Goal: Entertainment & Leisure: Consume media (video, audio)

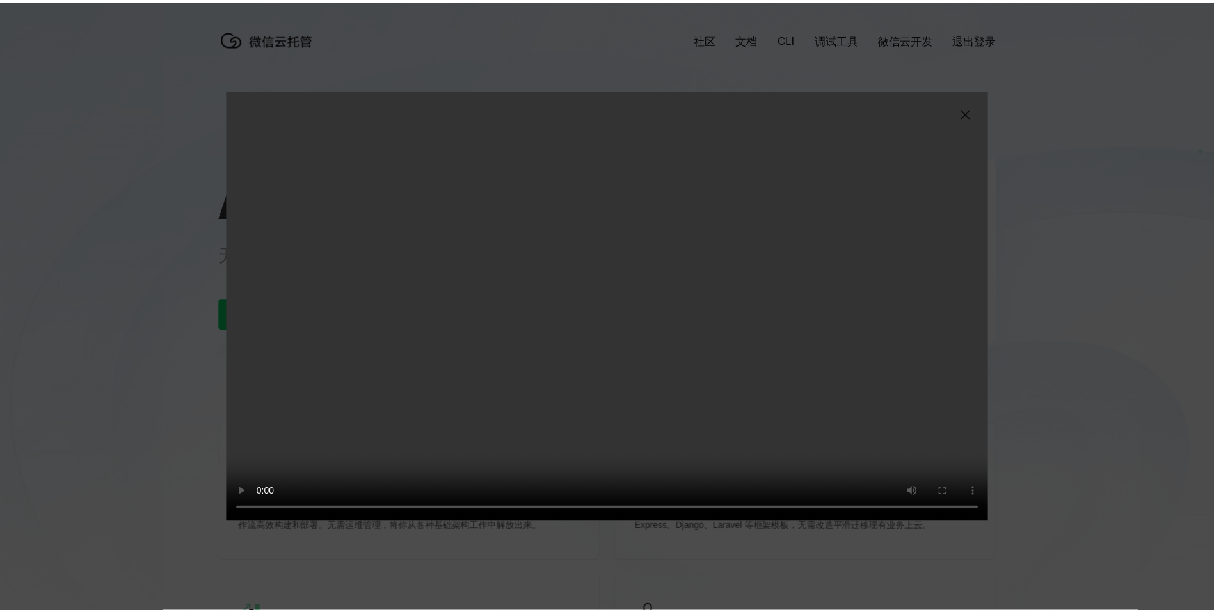
scroll to position [0, 2276]
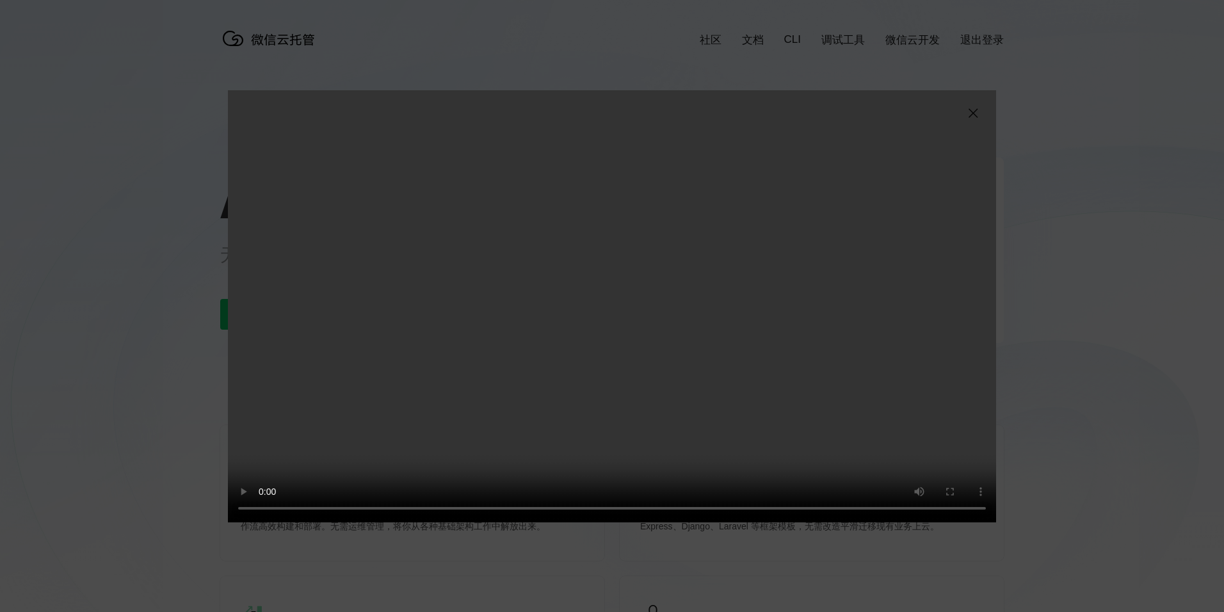
click at [661, 319] on video "抱歉，您的浏览器暂不支持播放此视频" at bounding box center [612, 306] width 768 height 432
click at [458, 421] on video "抱歉，您的浏览器暂不支持播放此视频" at bounding box center [612, 306] width 768 height 432
click at [457, 420] on video "抱歉，您的浏览器暂不支持播放此视频" at bounding box center [612, 306] width 768 height 432
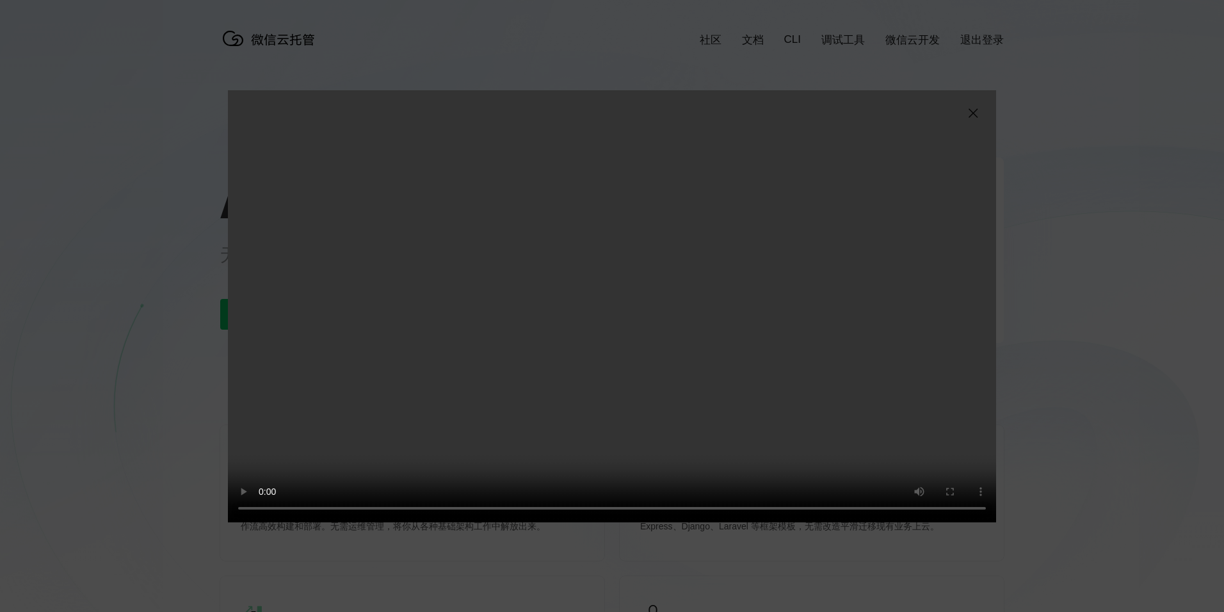
click at [970, 108] on img at bounding box center [972, 113] width 15 height 15
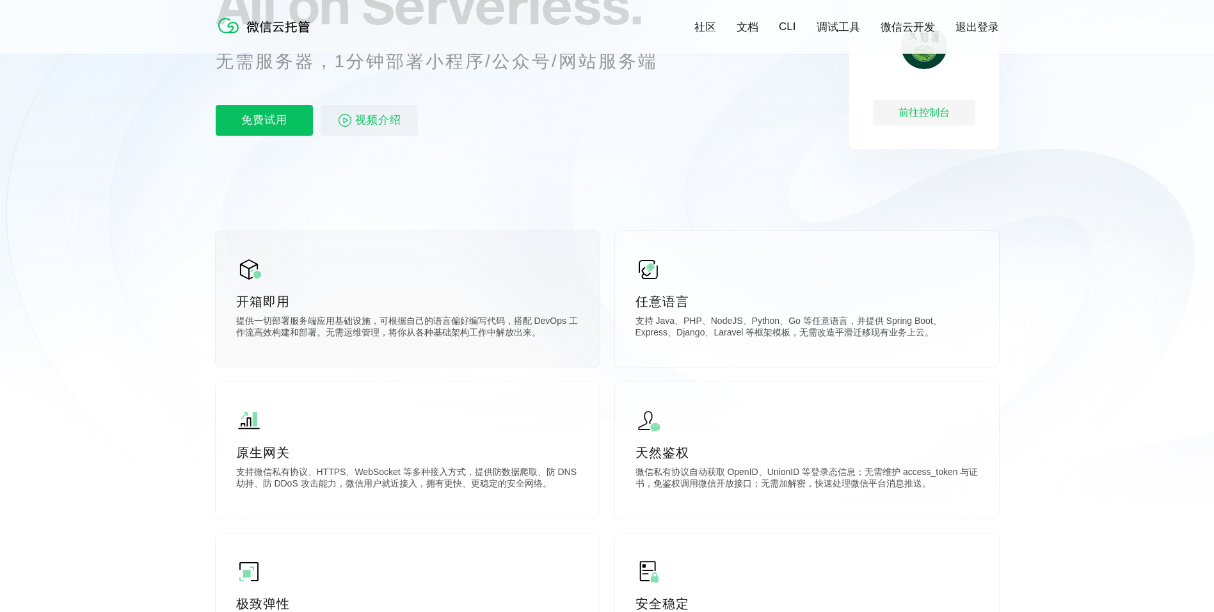
scroll to position [192, 0]
click at [435, 290] on div "开箱即用 提供一切部署服务端应用基础设施，可根据自己的语言偏好编写代码，搭配 DevOps 工作流高效构建和部署。无需运维管理，将你从各种基础架构工作中解放出…" at bounding box center [408, 298] width 384 height 136
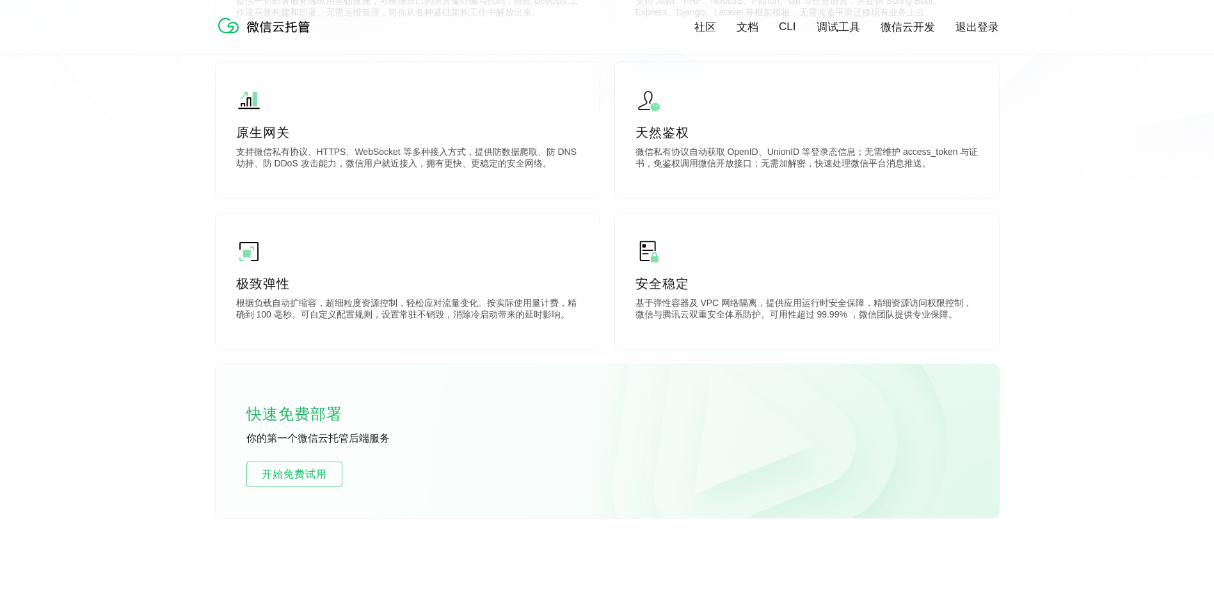
scroll to position [512, 0]
click at [300, 479] on span "开始免费试用" at bounding box center [294, 473] width 95 height 15
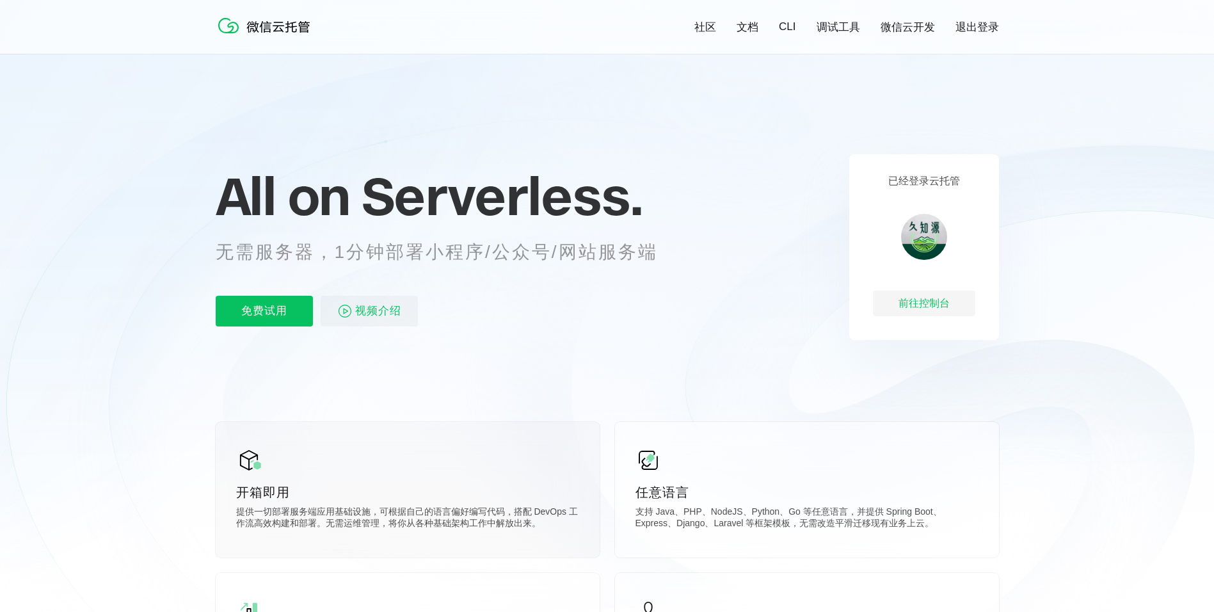
scroll to position [0, 0]
